Goal: Book appointment/travel/reservation

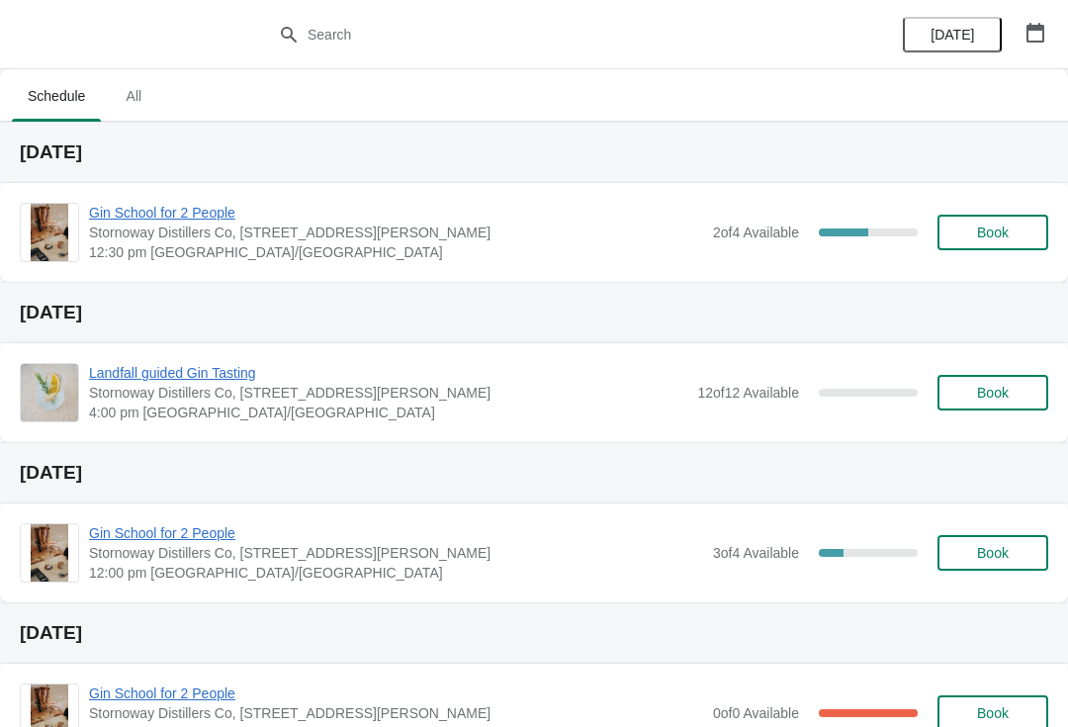
click at [981, 231] on span "Book" at bounding box center [993, 232] width 32 height 16
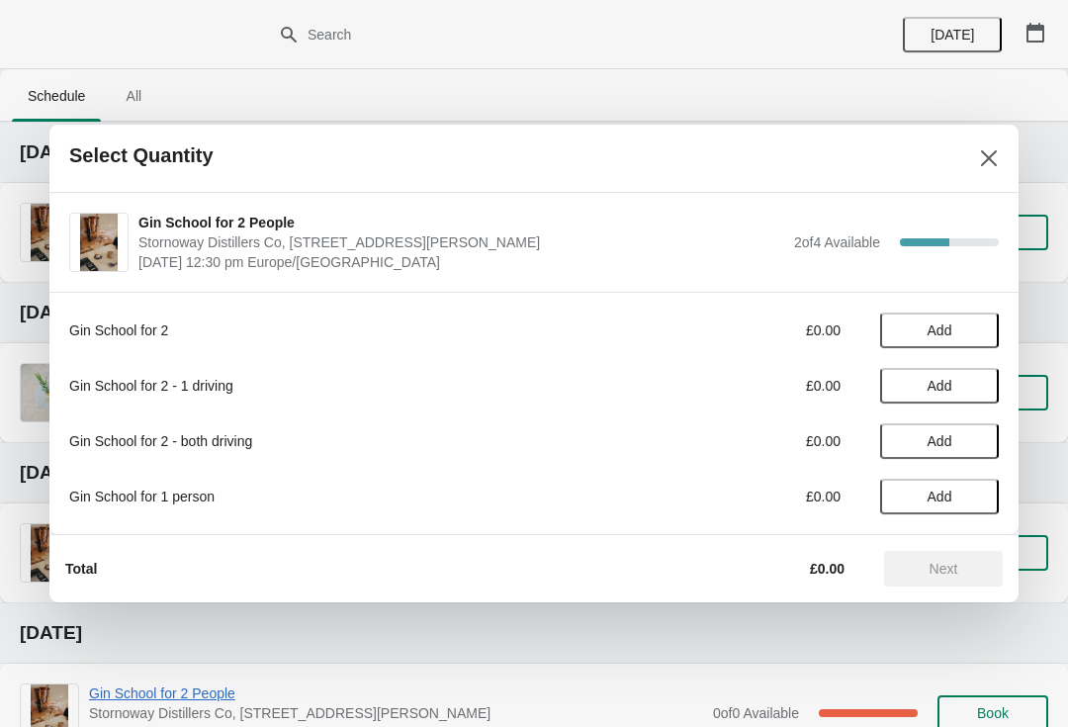
click at [917, 531] on div "Gin School for 2 £0.00 Add Gin School for 2 - 1 driving £0.00 Add Gin School fo…" at bounding box center [533, 413] width 969 height 242
click at [934, 495] on span "Add" at bounding box center [940, 497] width 25 height 16
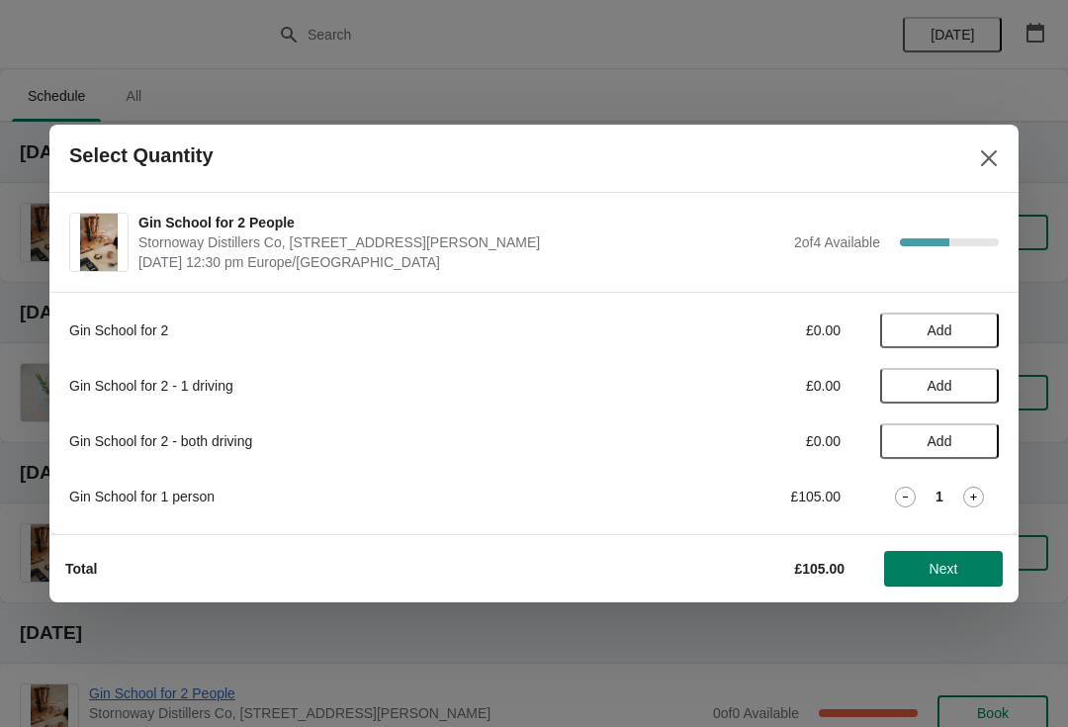
click at [914, 564] on span "Next" at bounding box center [943, 569] width 87 height 16
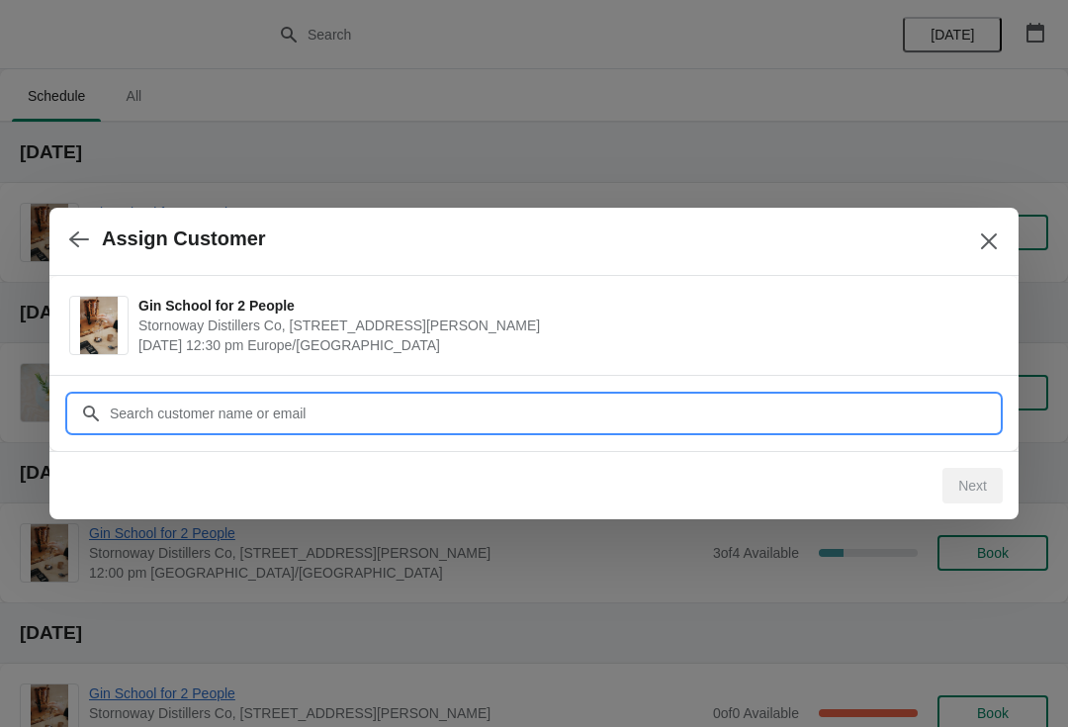
click at [209, 409] on input "Customer" at bounding box center [554, 414] width 890 height 36
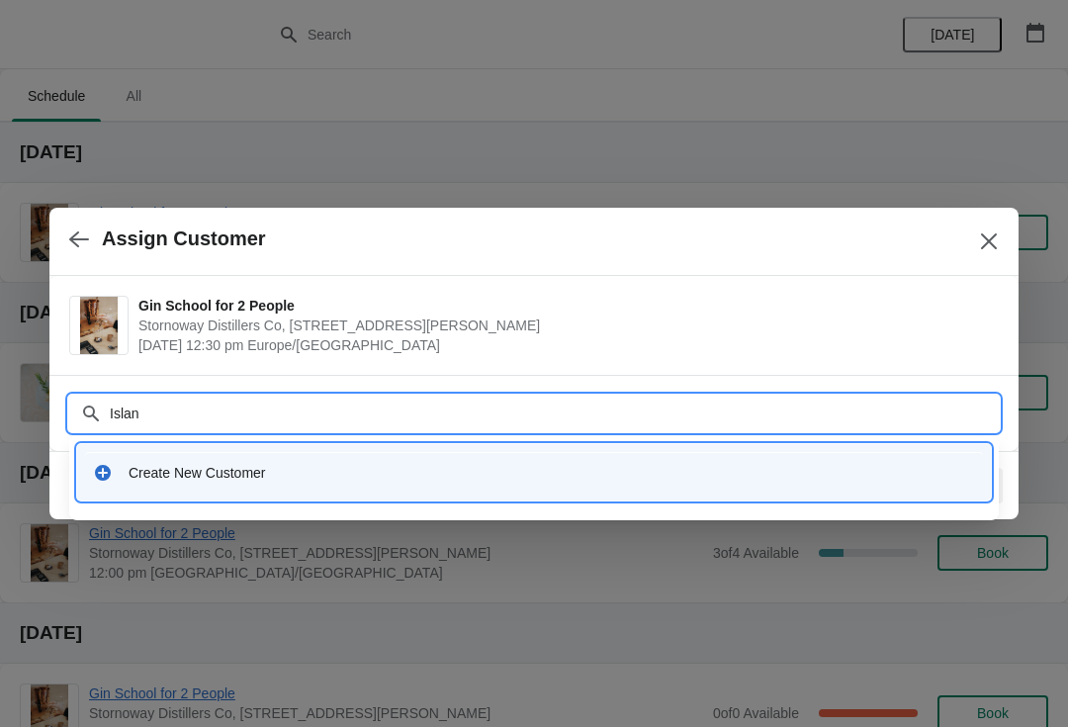
type input "Island"
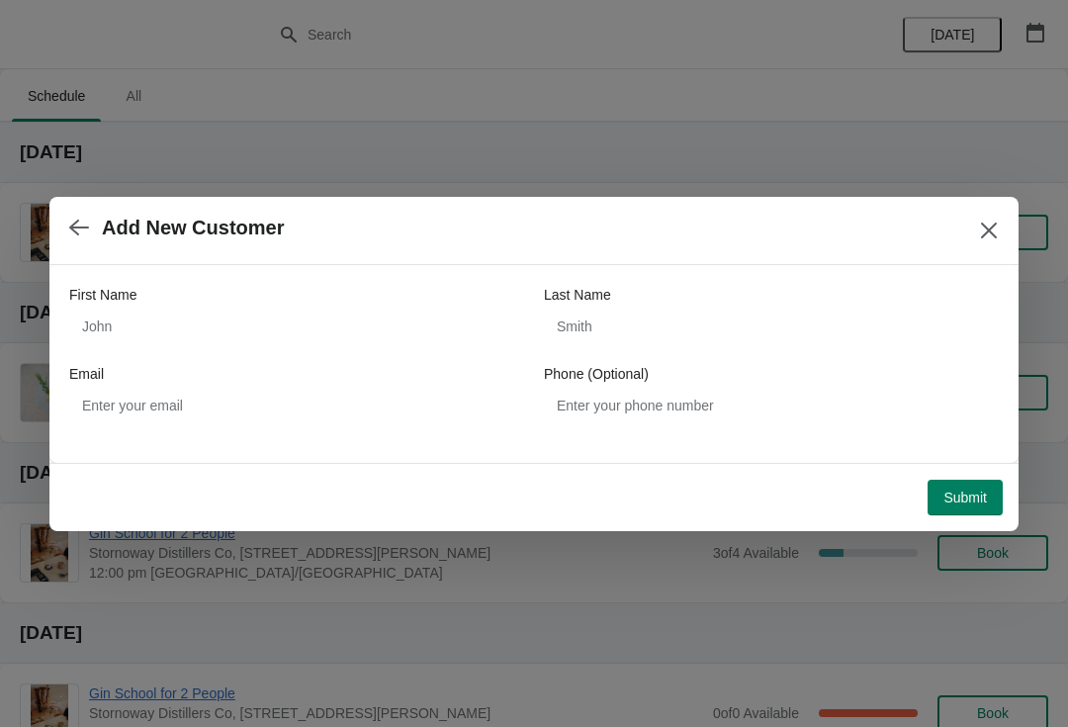
click at [75, 224] on icon "button" at bounding box center [79, 228] width 20 height 16
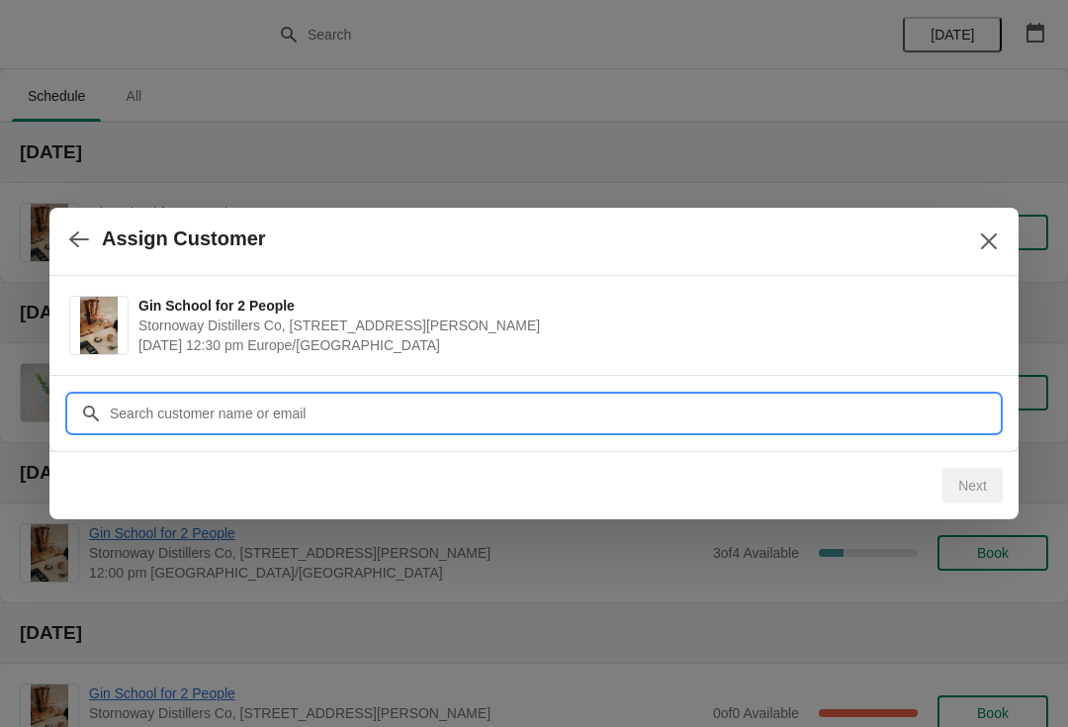
click at [231, 414] on input "Customer" at bounding box center [554, 414] width 890 height 36
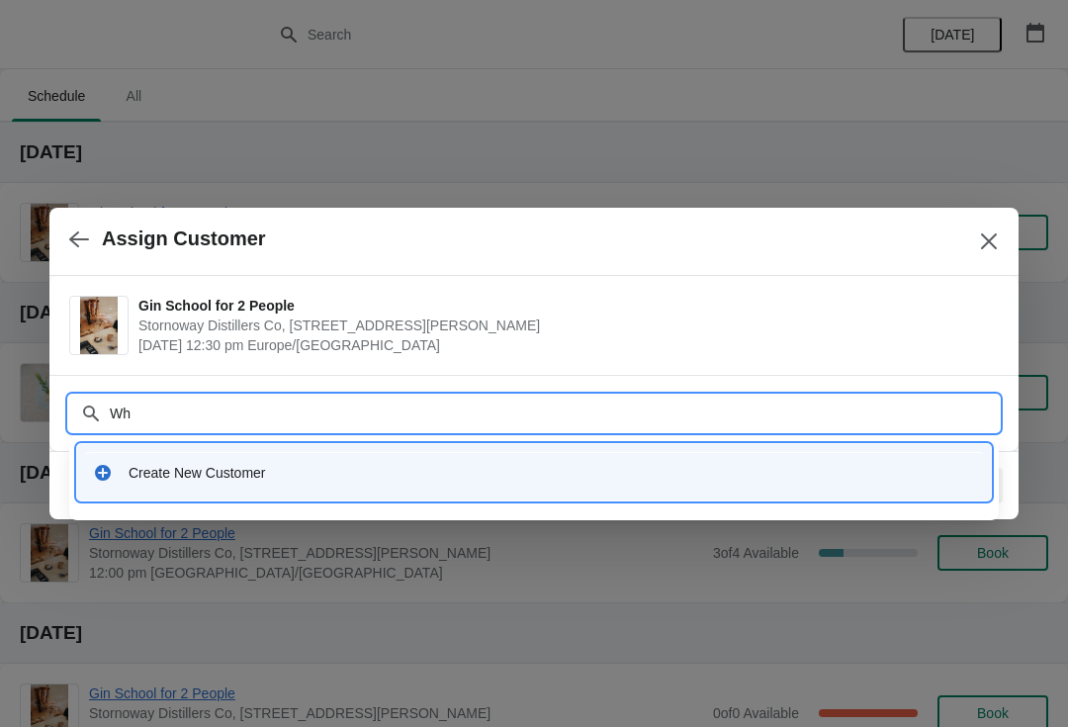
type input "W"
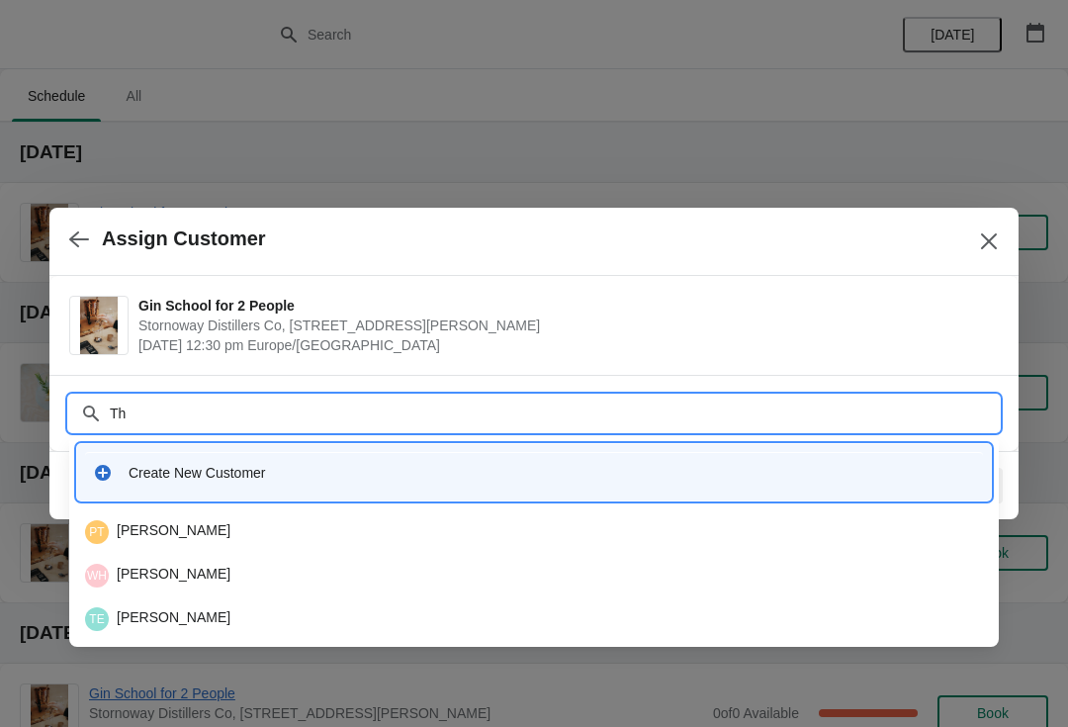
type input "T"
type input "I"
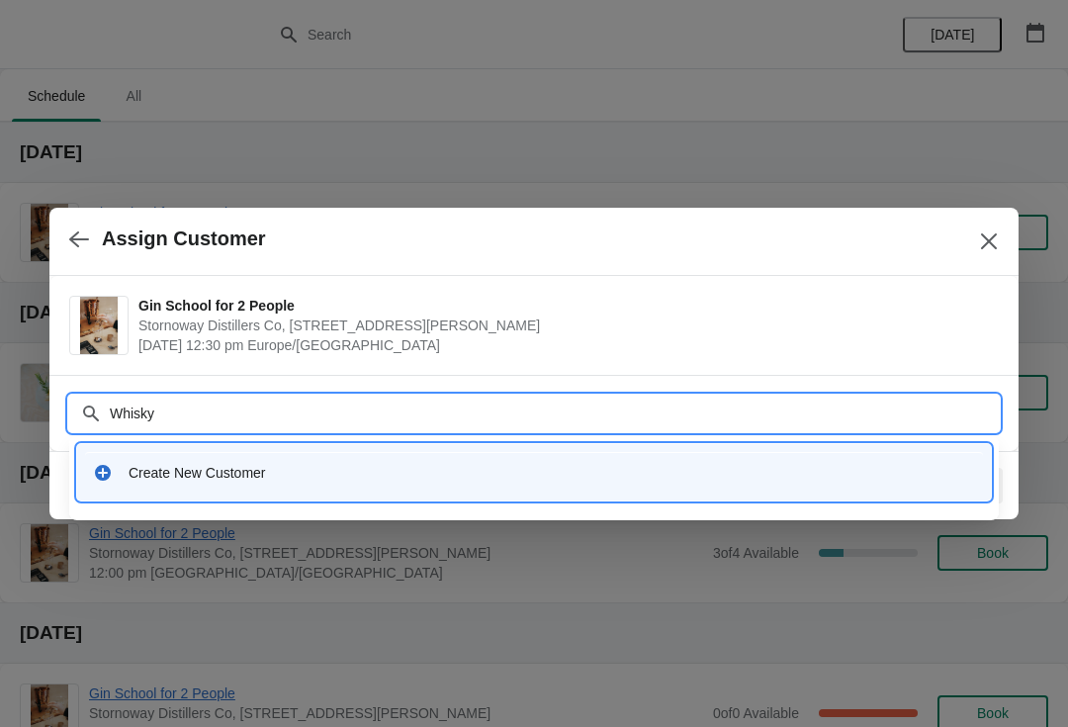
type input "Whisky"
click at [999, 233] on button "Close" at bounding box center [989, 242] width 36 height 36
